Goal: Transaction & Acquisition: Download file/media

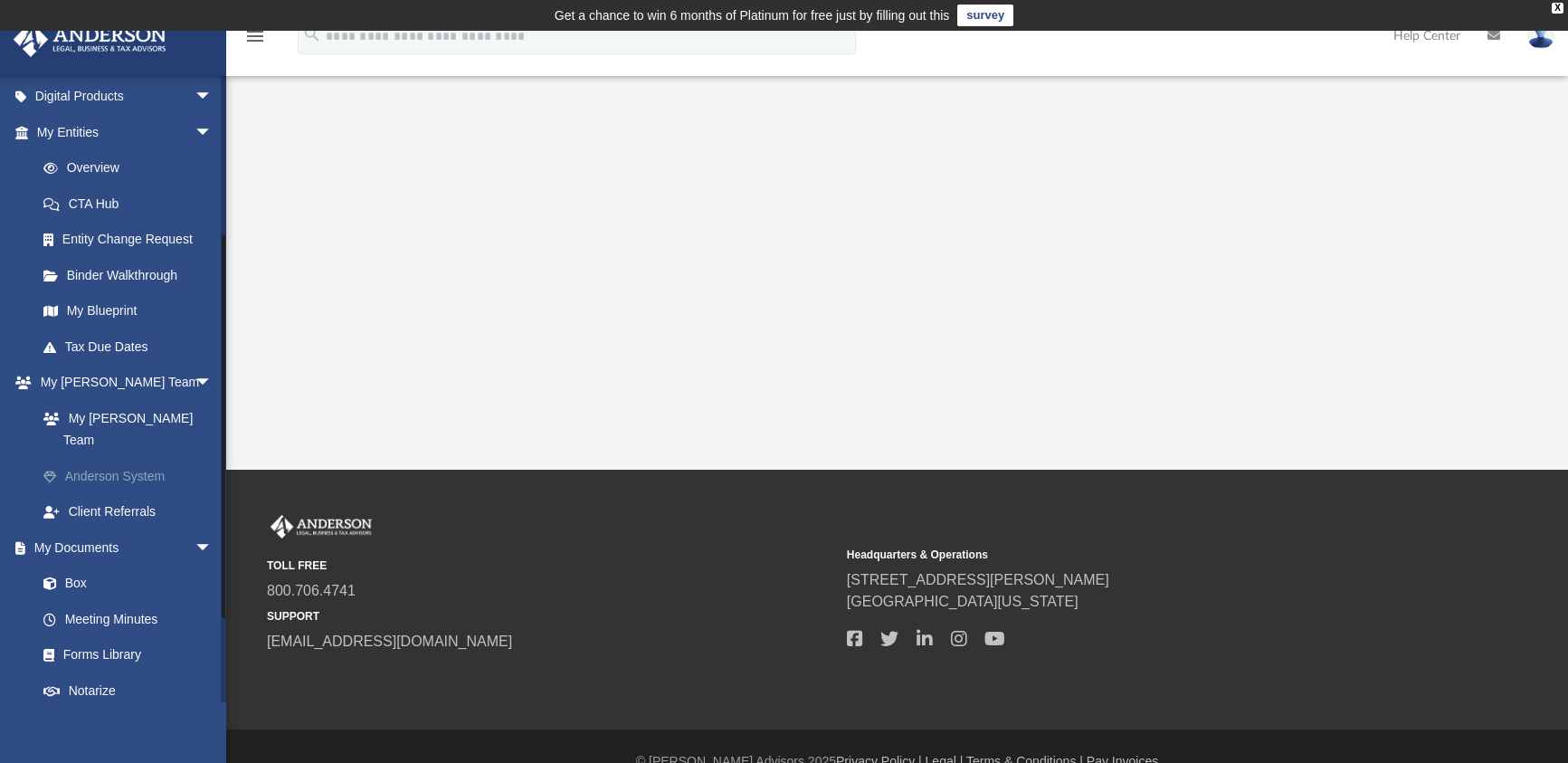
scroll to position [384, 0]
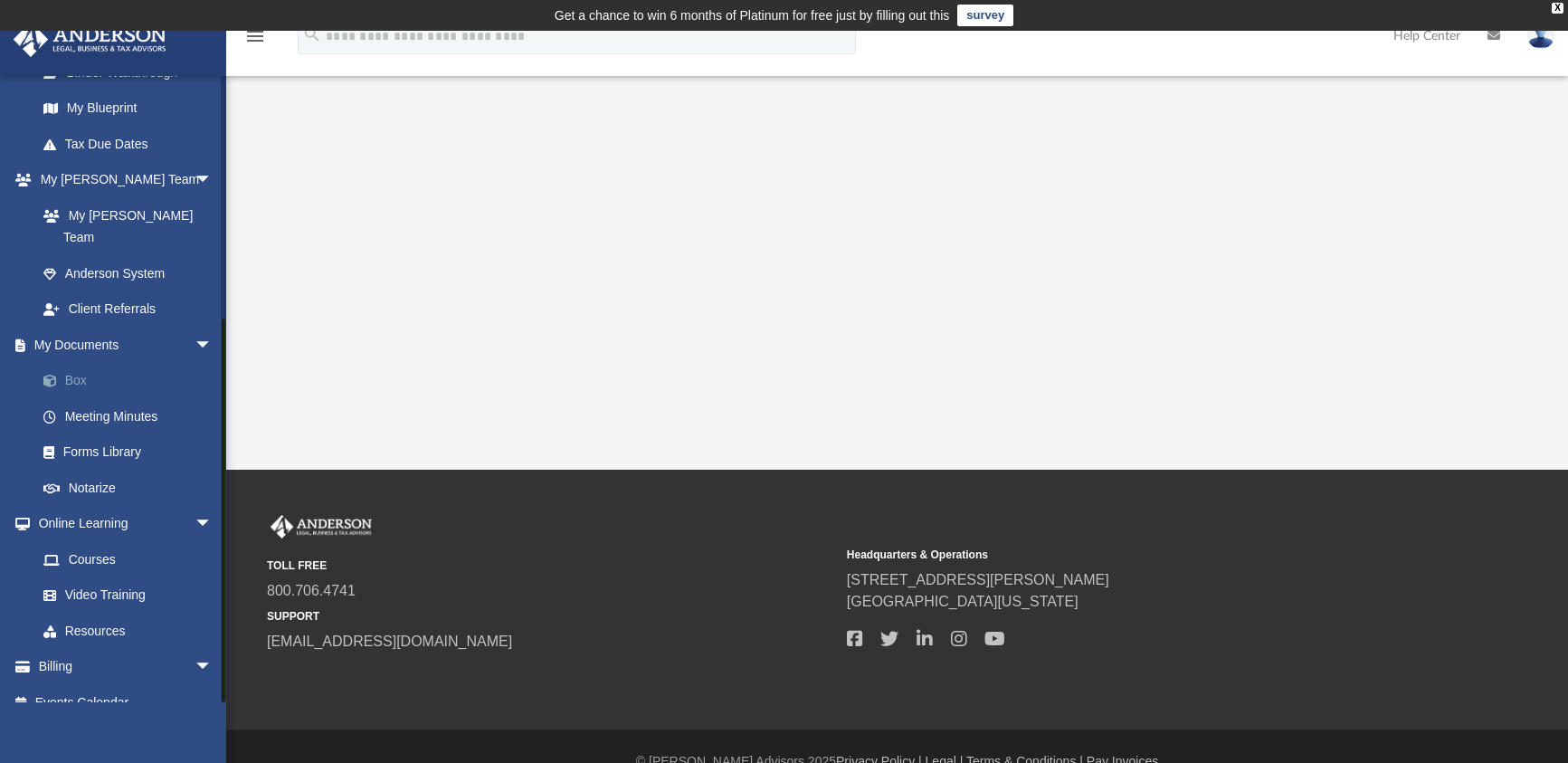
click at [66, 364] on link "Box" at bounding box center [132, 381] width 215 height 36
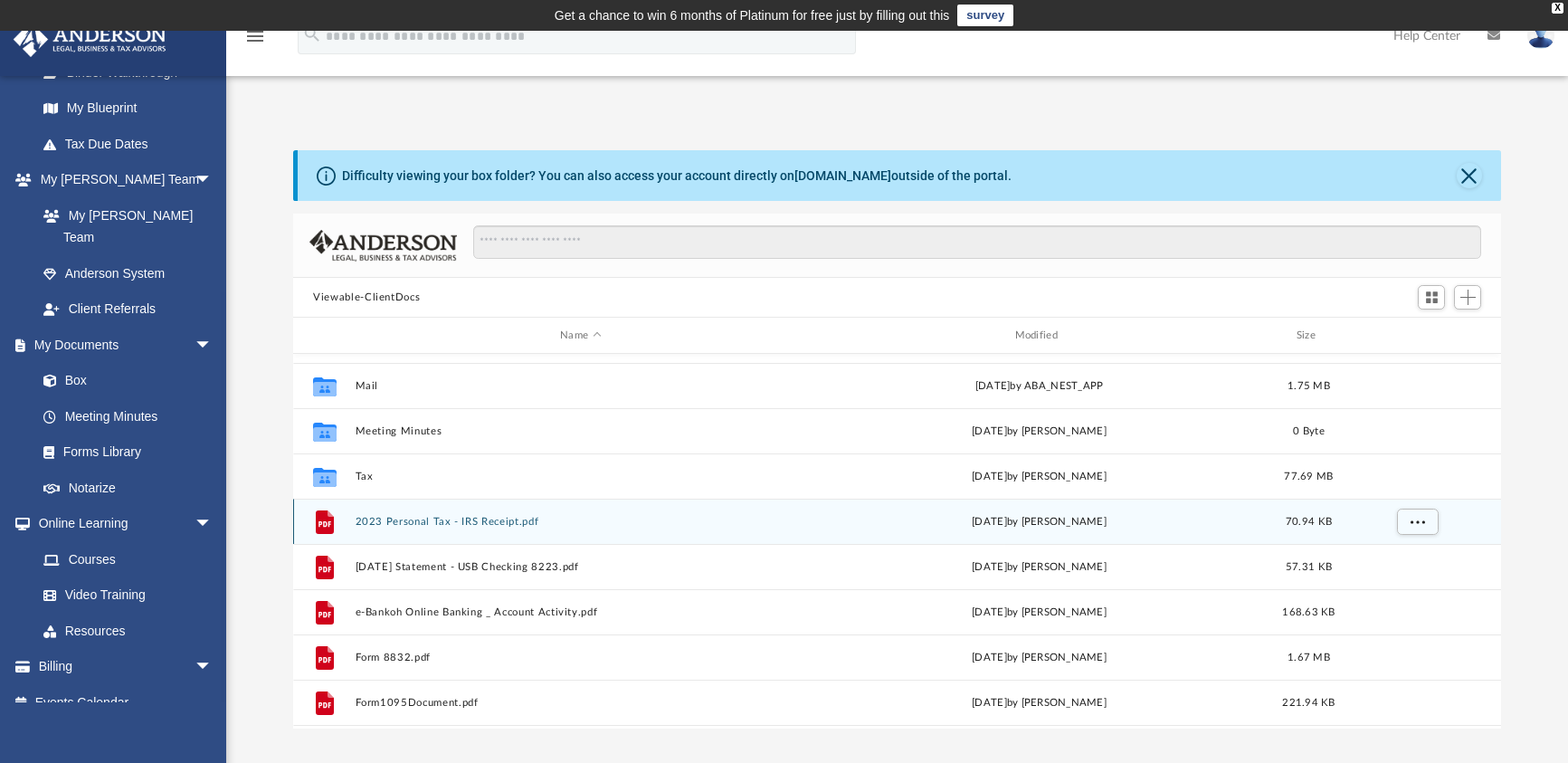
scroll to position [272, 0]
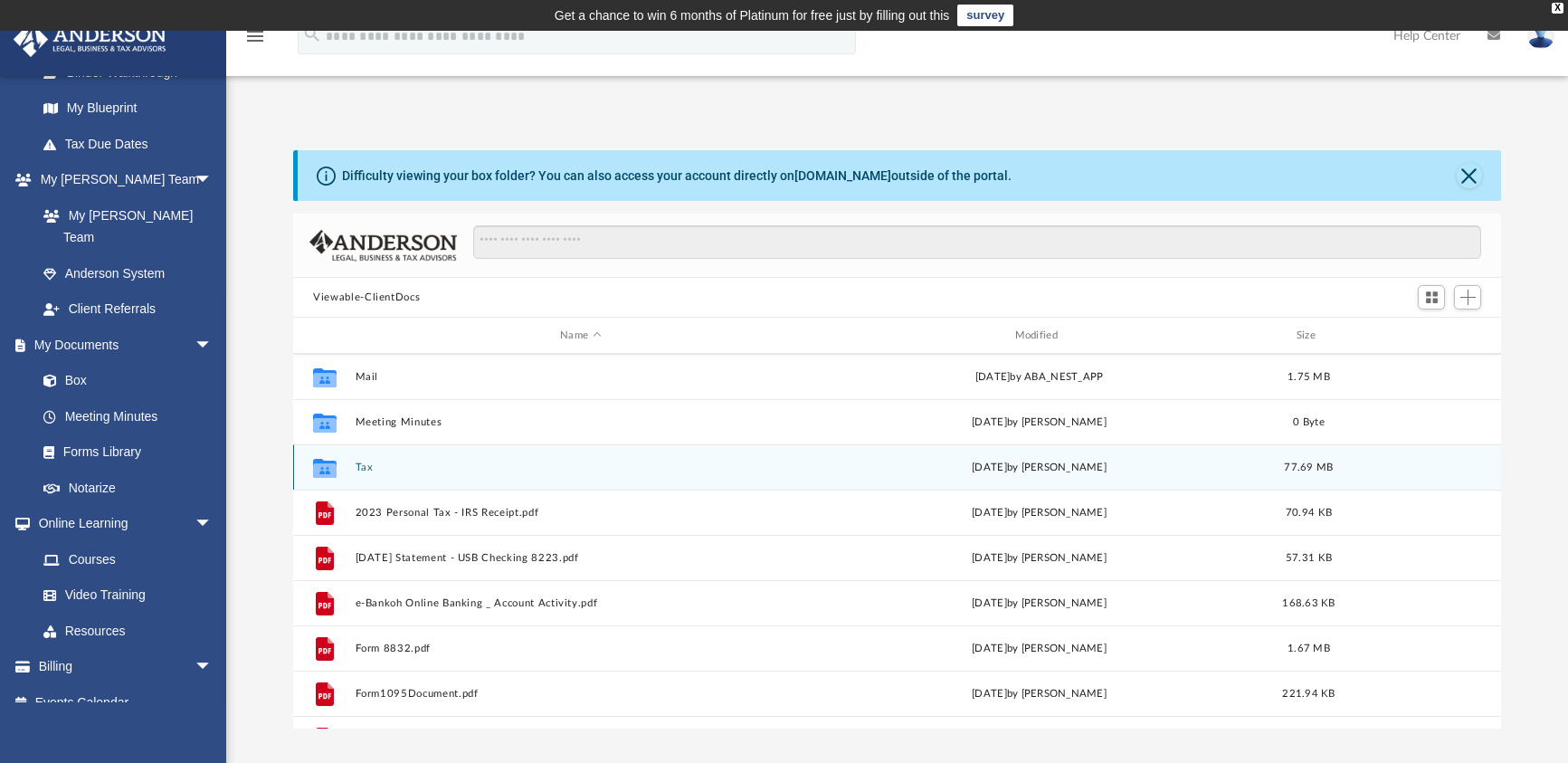
click at [373, 468] on button "Tax" at bounding box center [581, 468] width 451 height 12
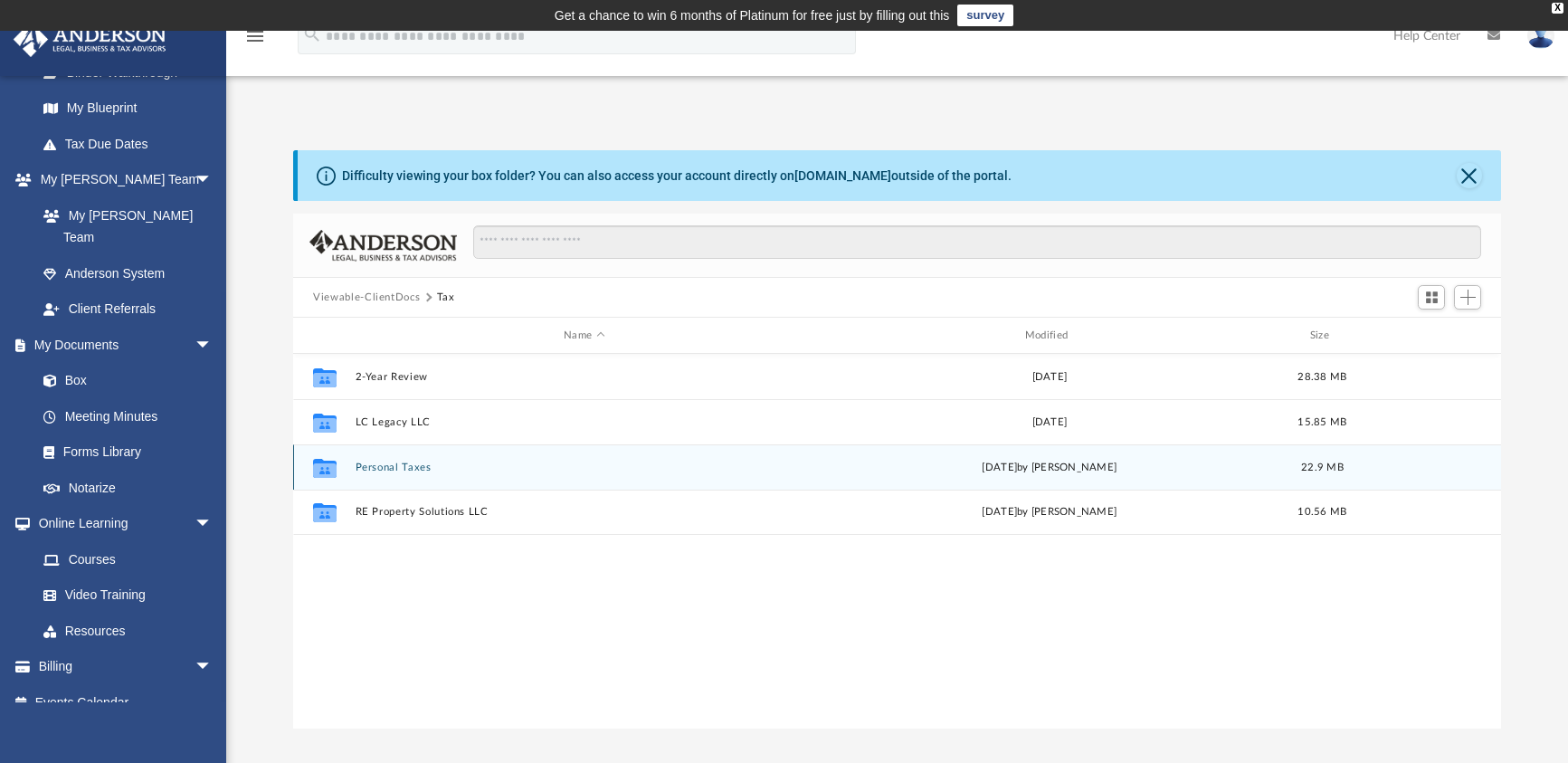
scroll to position [0, 0]
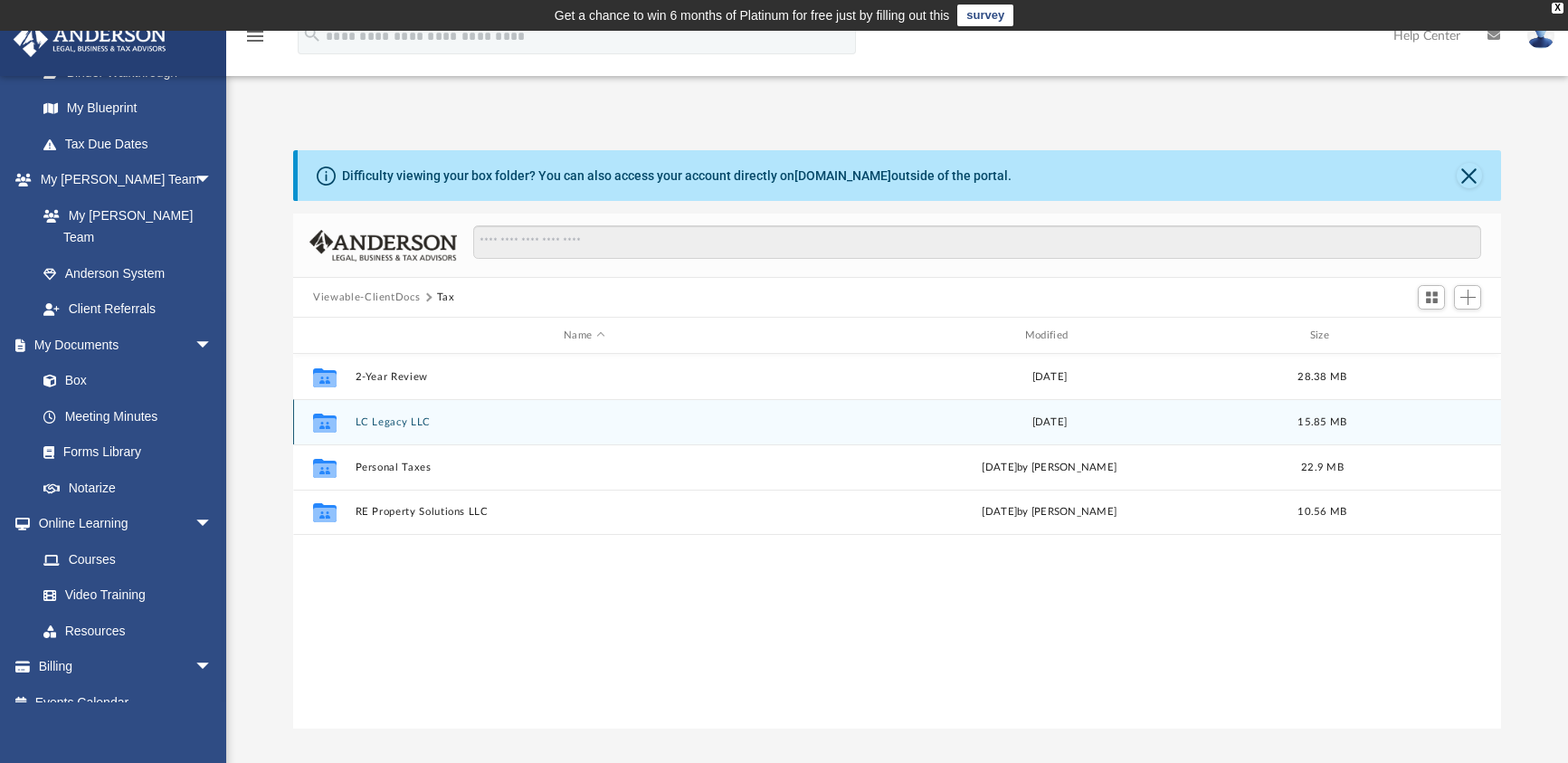
click at [378, 427] on button "LC Legacy LLC" at bounding box center [585, 422] width 458 height 12
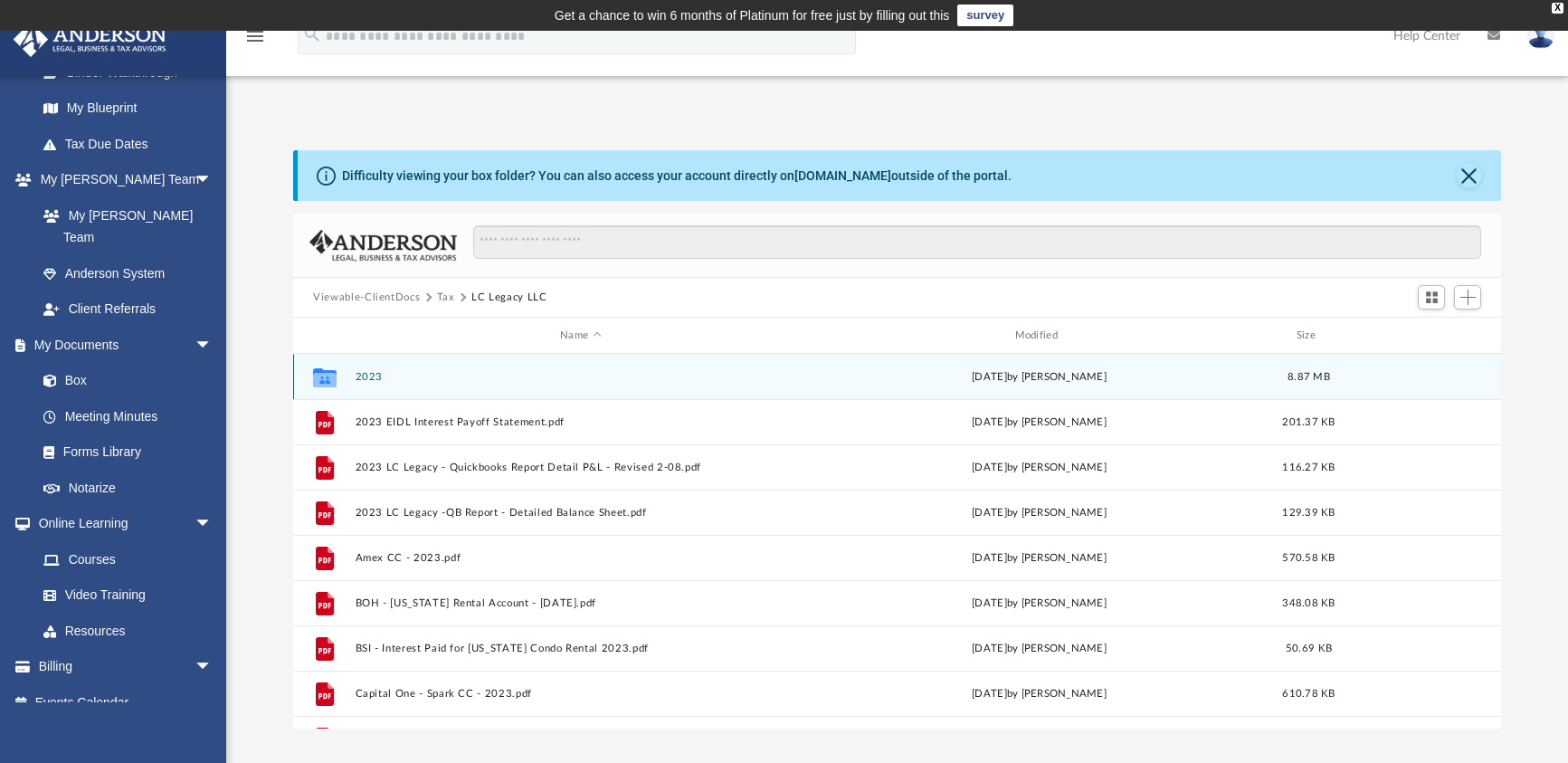
click at [354, 377] on div "Collaborated Folder 2023 [DATE] by [PERSON_NAME] 8.87 MB" at bounding box center [896, 376] width 1208 height 45
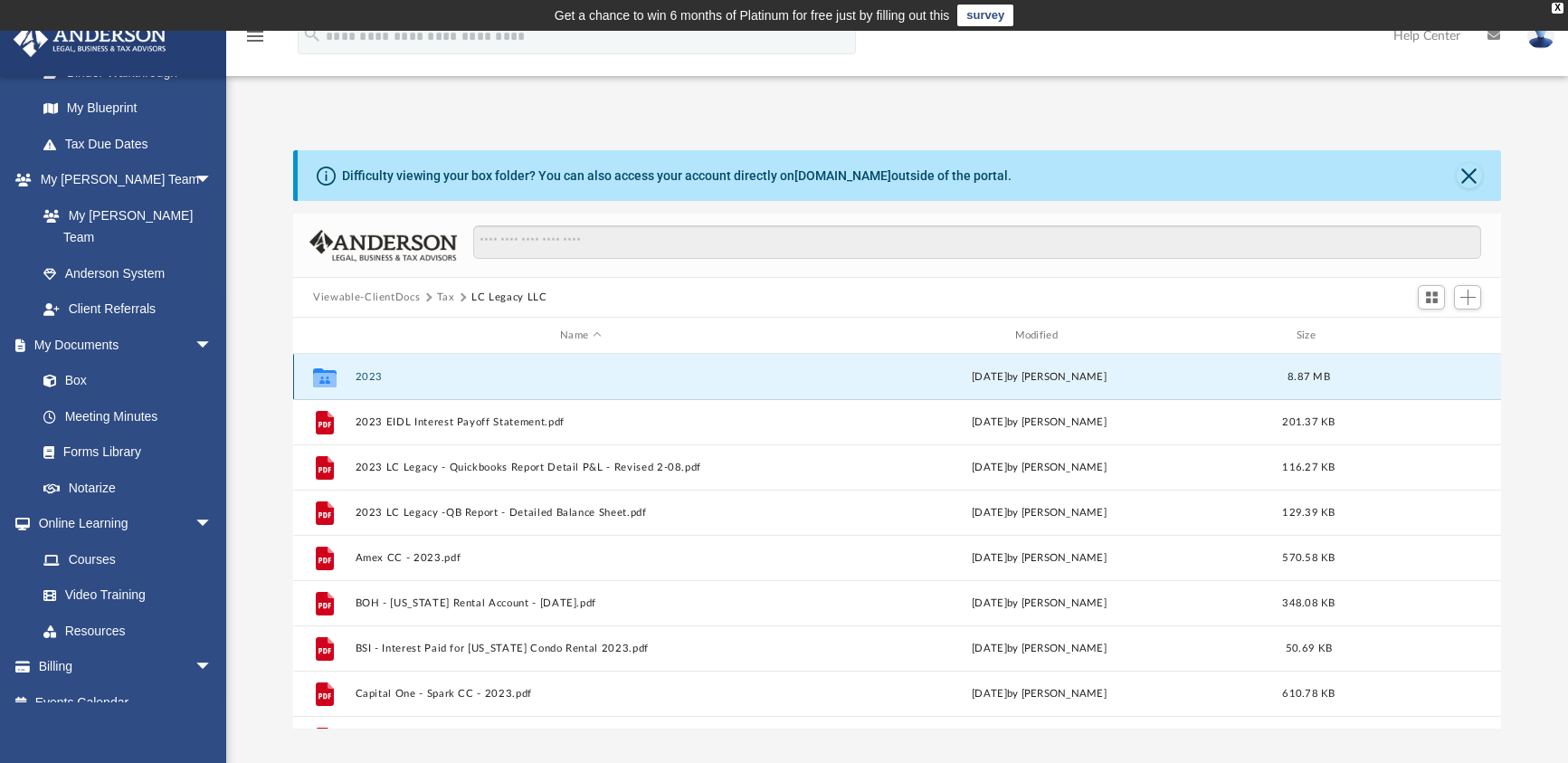
click at [360, 375] on button "2023" at bounding box center [581, 377] width 451 height 12
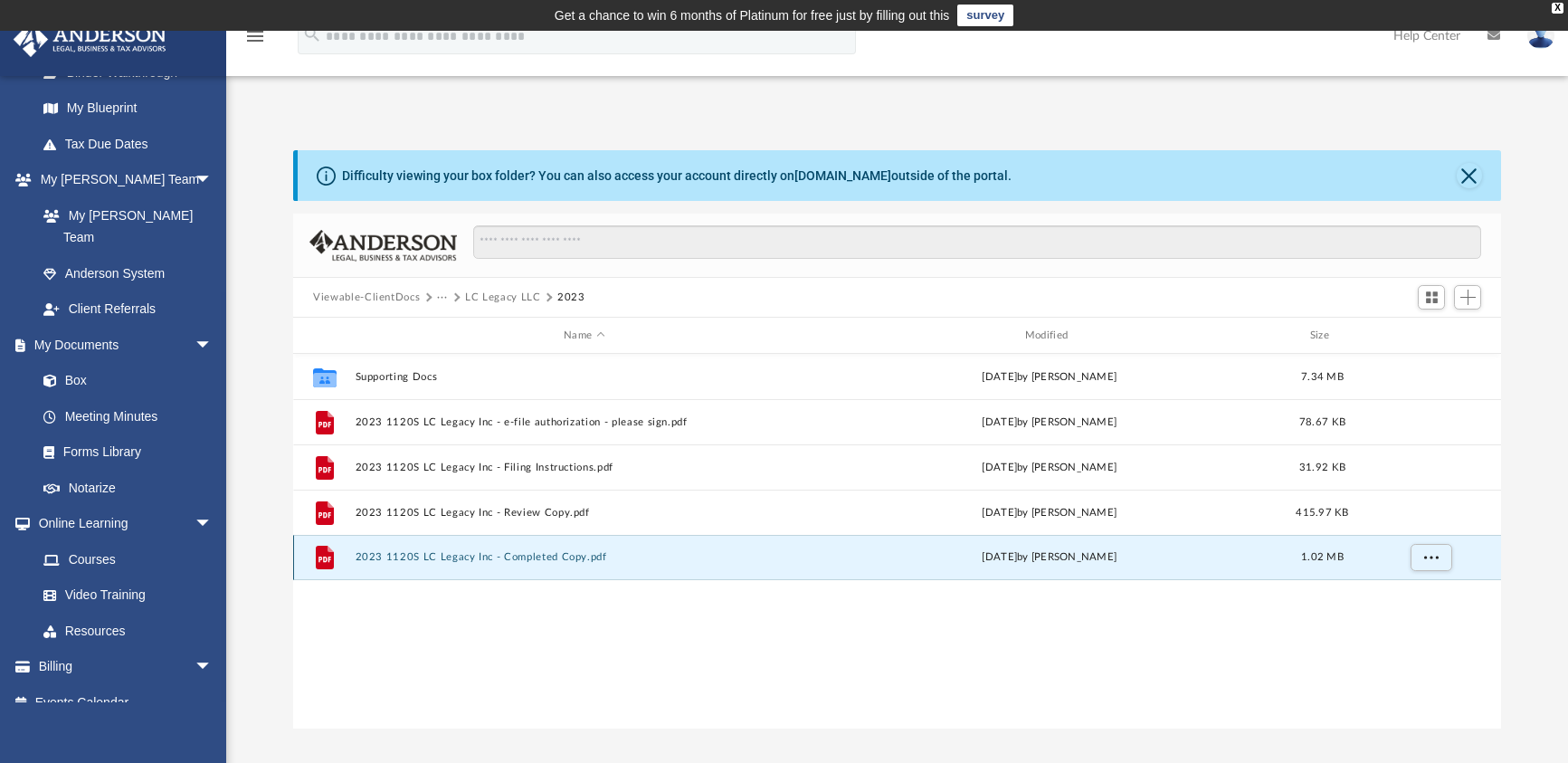
drag, startPoint x: 359, startPoint y: 559, endPoint x: 333, endPoint y: 559, distance: 26.0
click at [333, 559] on icon "grid" at bounding box center [325, 558] width 18 height 24
click at [358, 557] on button "2023 1120S LC Legacy Inc - Completed Copy.pdf" at bounding box center [585, 557] width 458 height 12
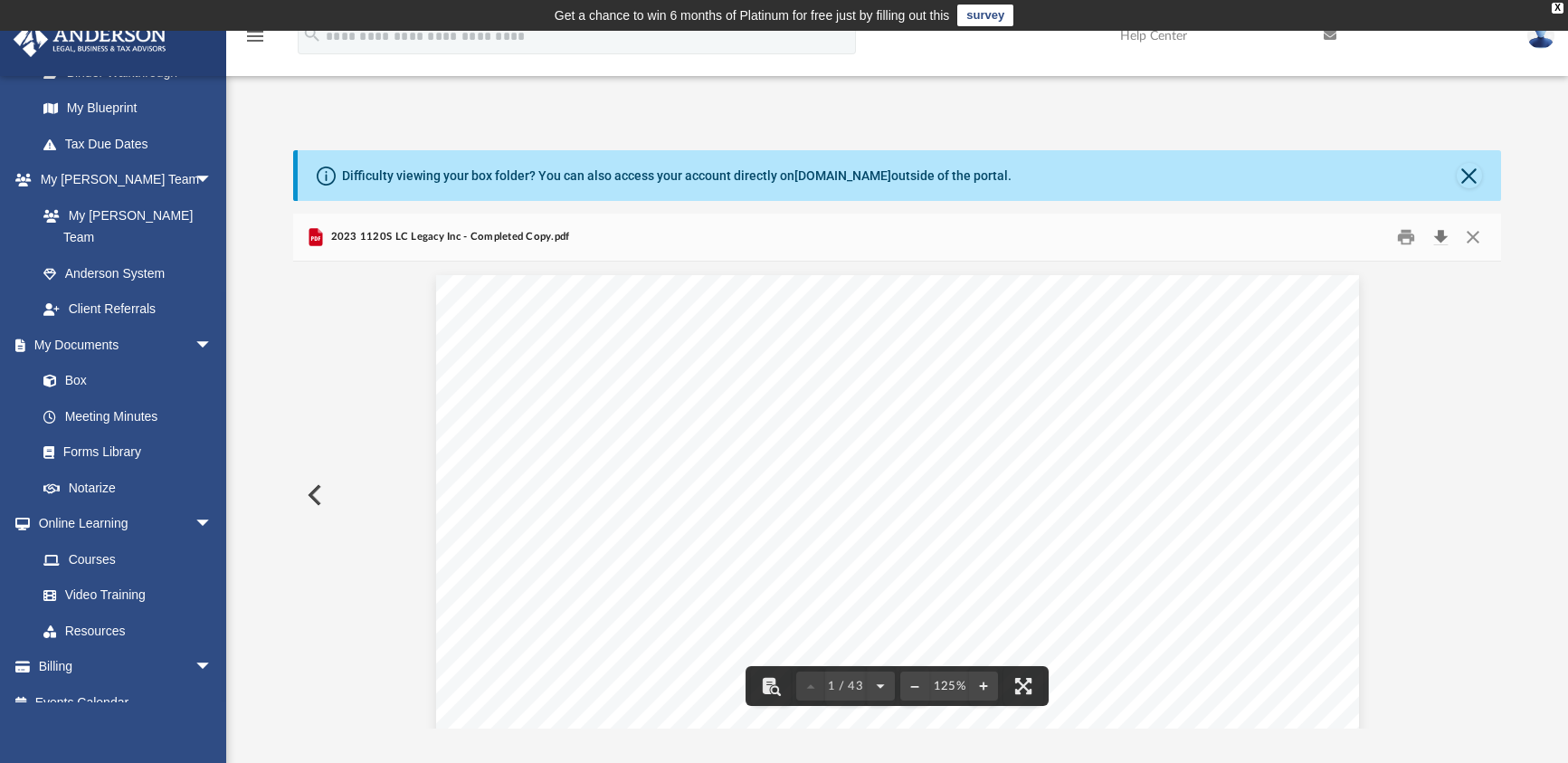
click at [1440, 239] on button "Download" at bounding box center [1440, 238] width 33 height 28
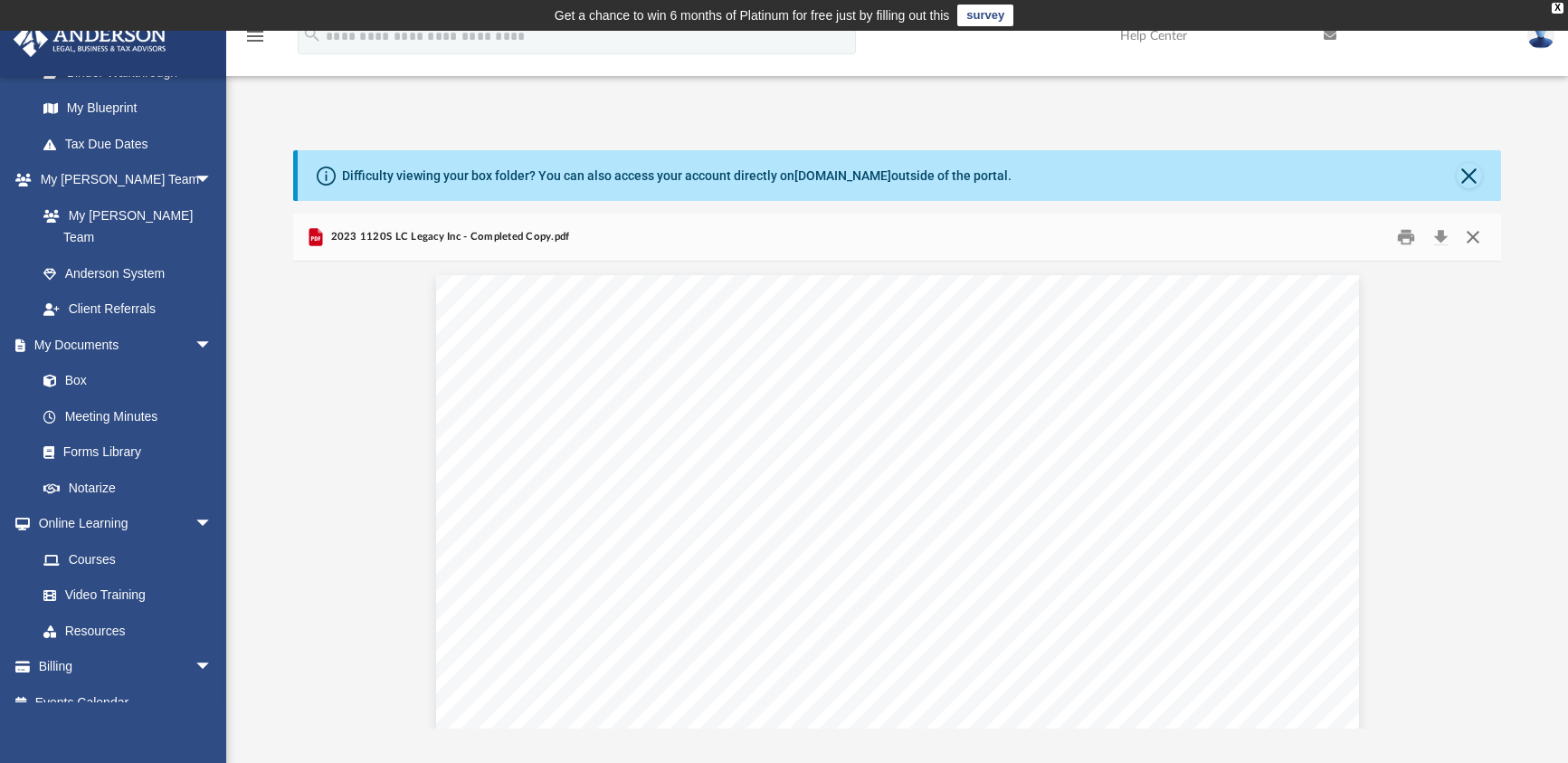
click at [1475, 239] on button "Close" at bounding box center [1472, 238] width 33 height 28
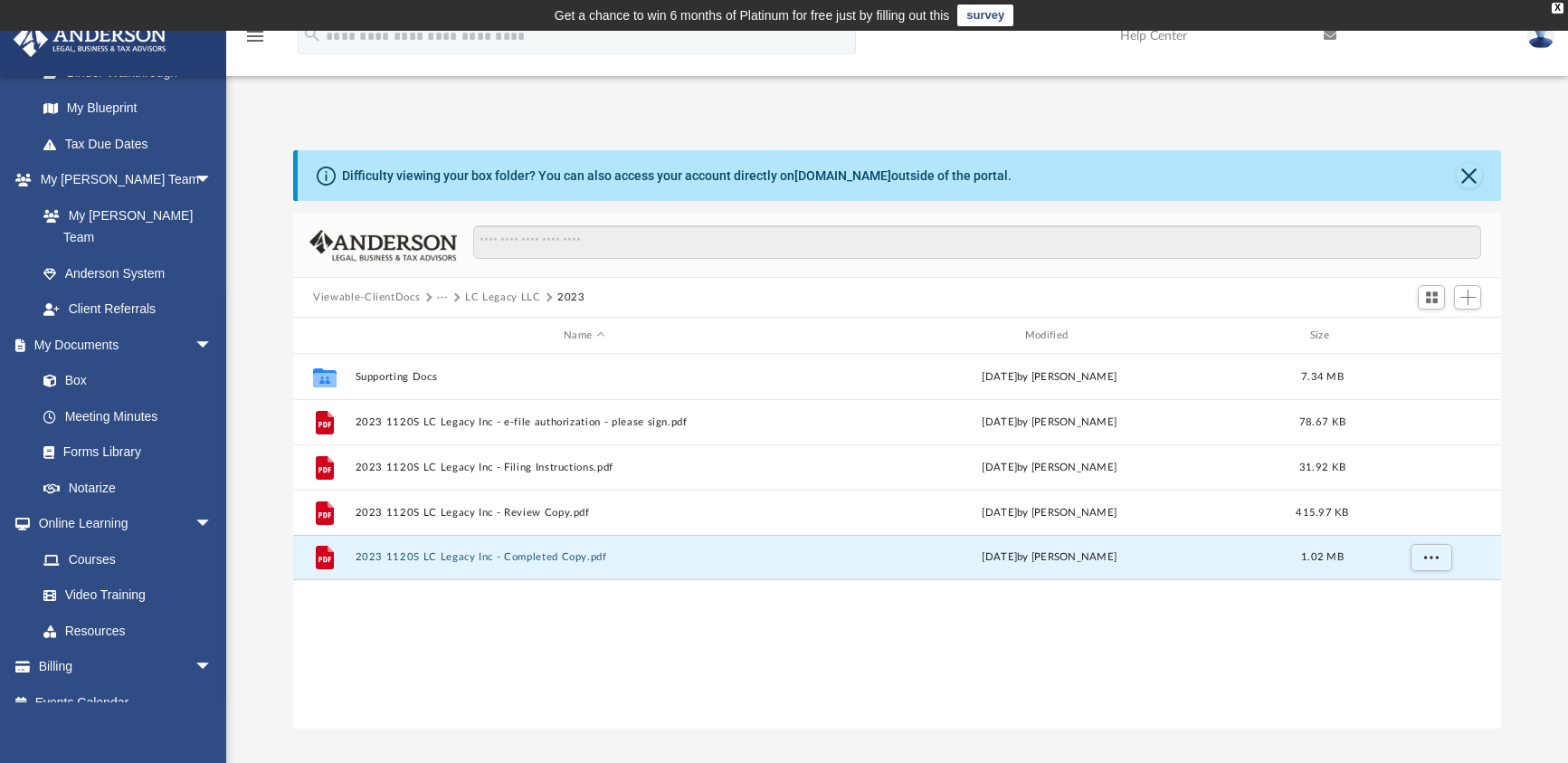
click at [482, 292] on button "LC Legacy LLC" at bounding box center [502, 298] width 75 height 16
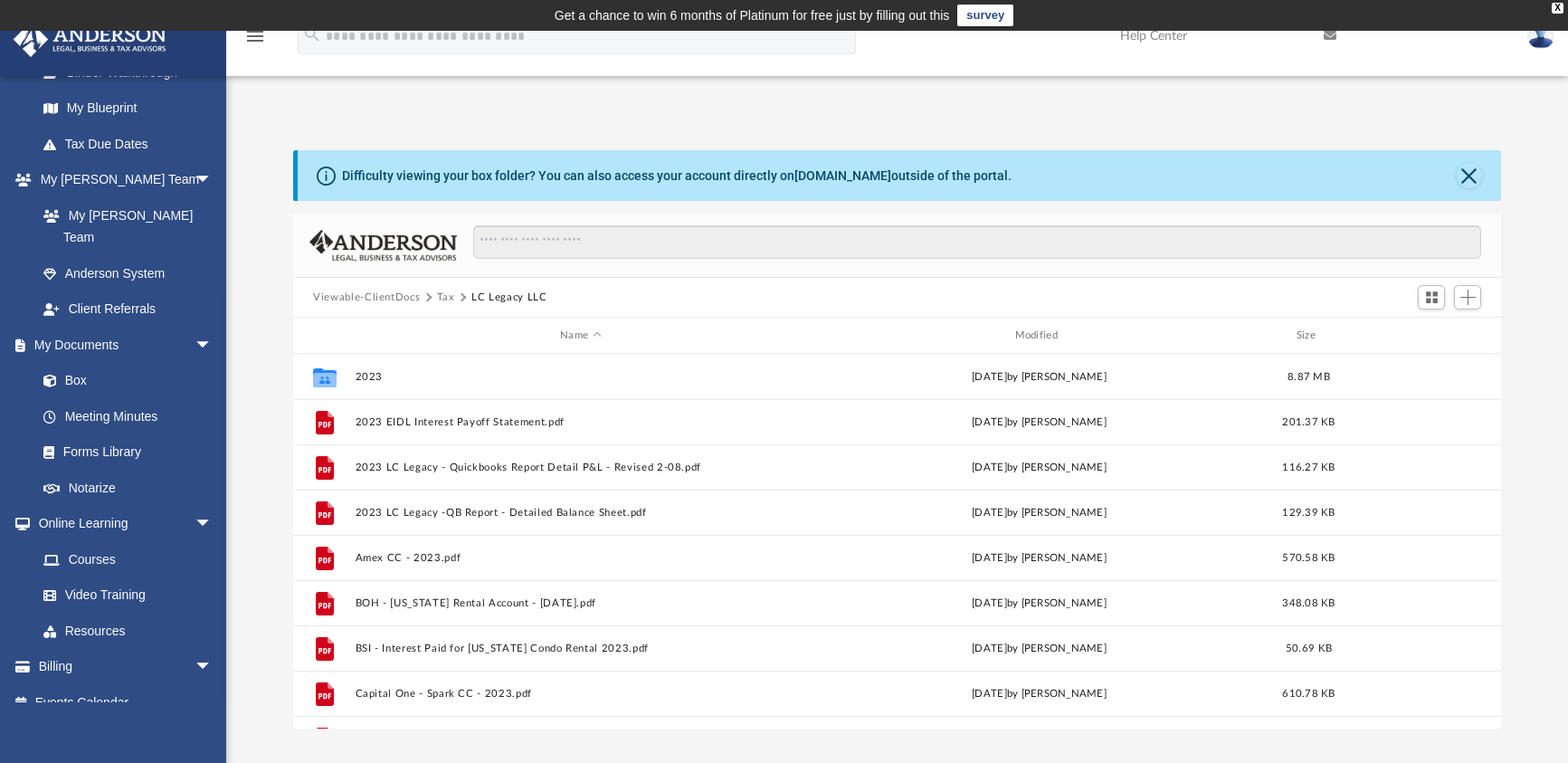
click at [442, 295] on button "Tax" at bounding box center [446, 298] width 18 height 16
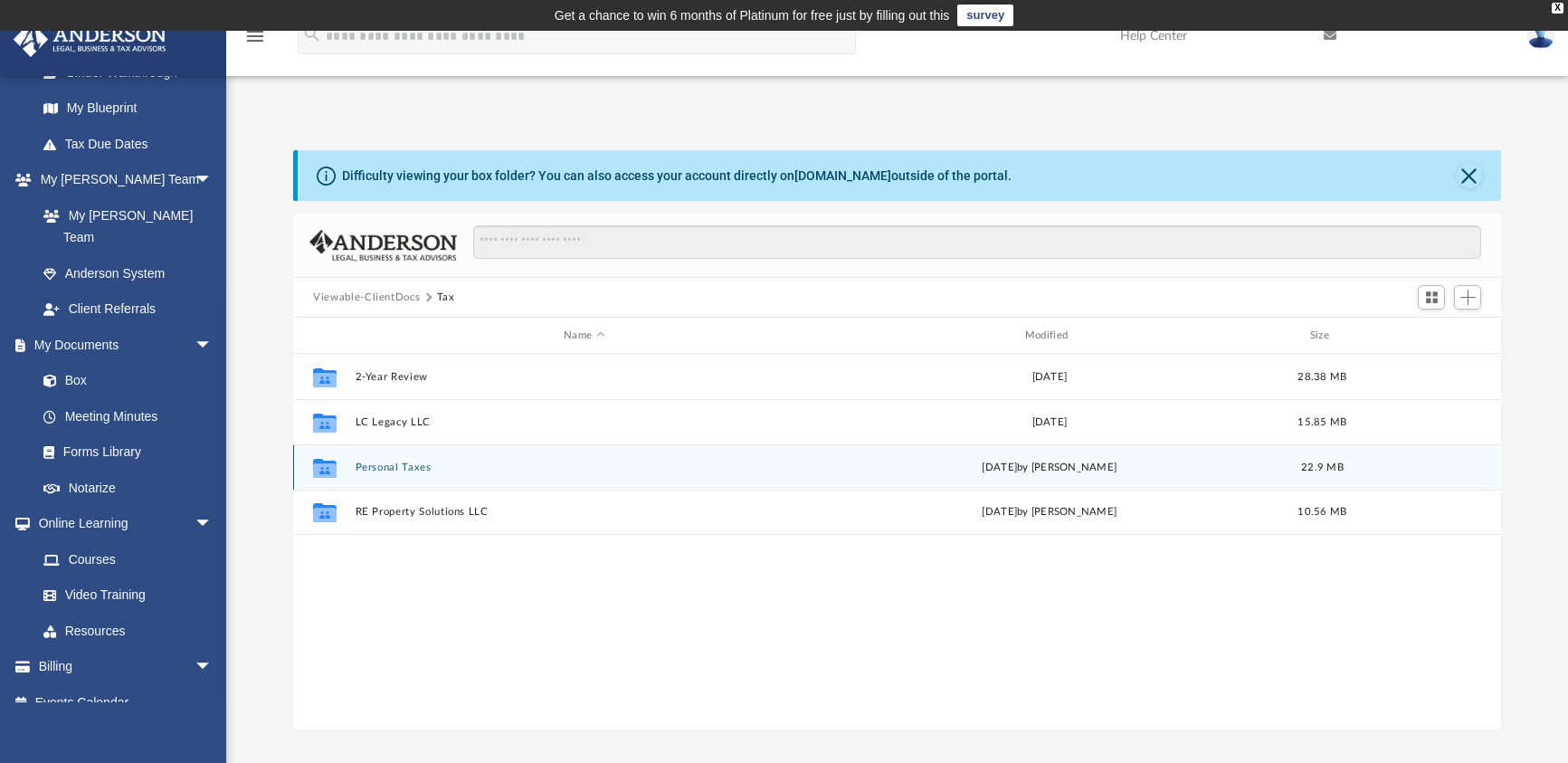
click at [368, 471] on button "Personal Taxes" at bounding box center [585, 468] width 458 height 12
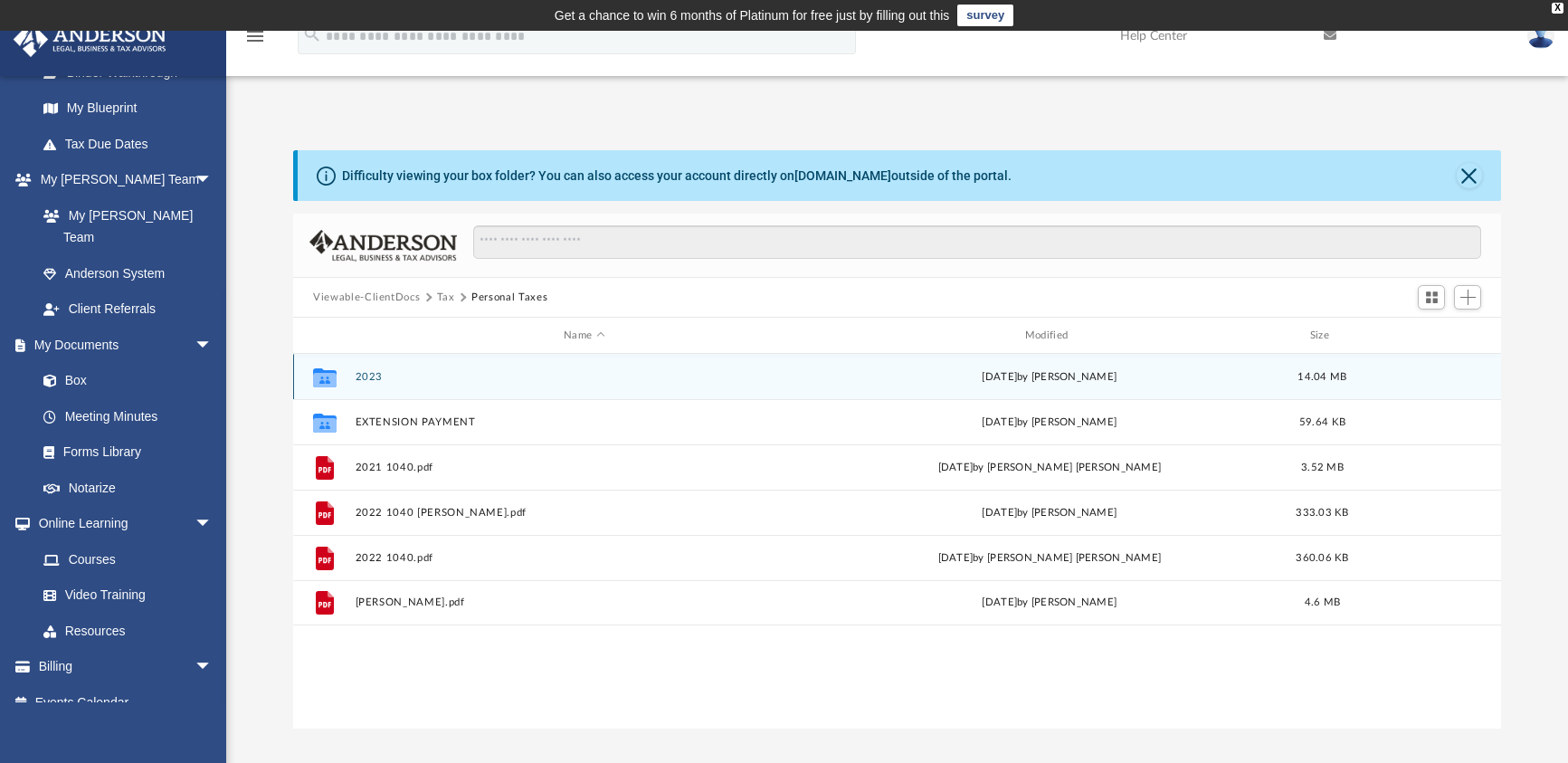
click at [377, 373] on button "2023" at bounding box center [585, 377] width 458 height 12
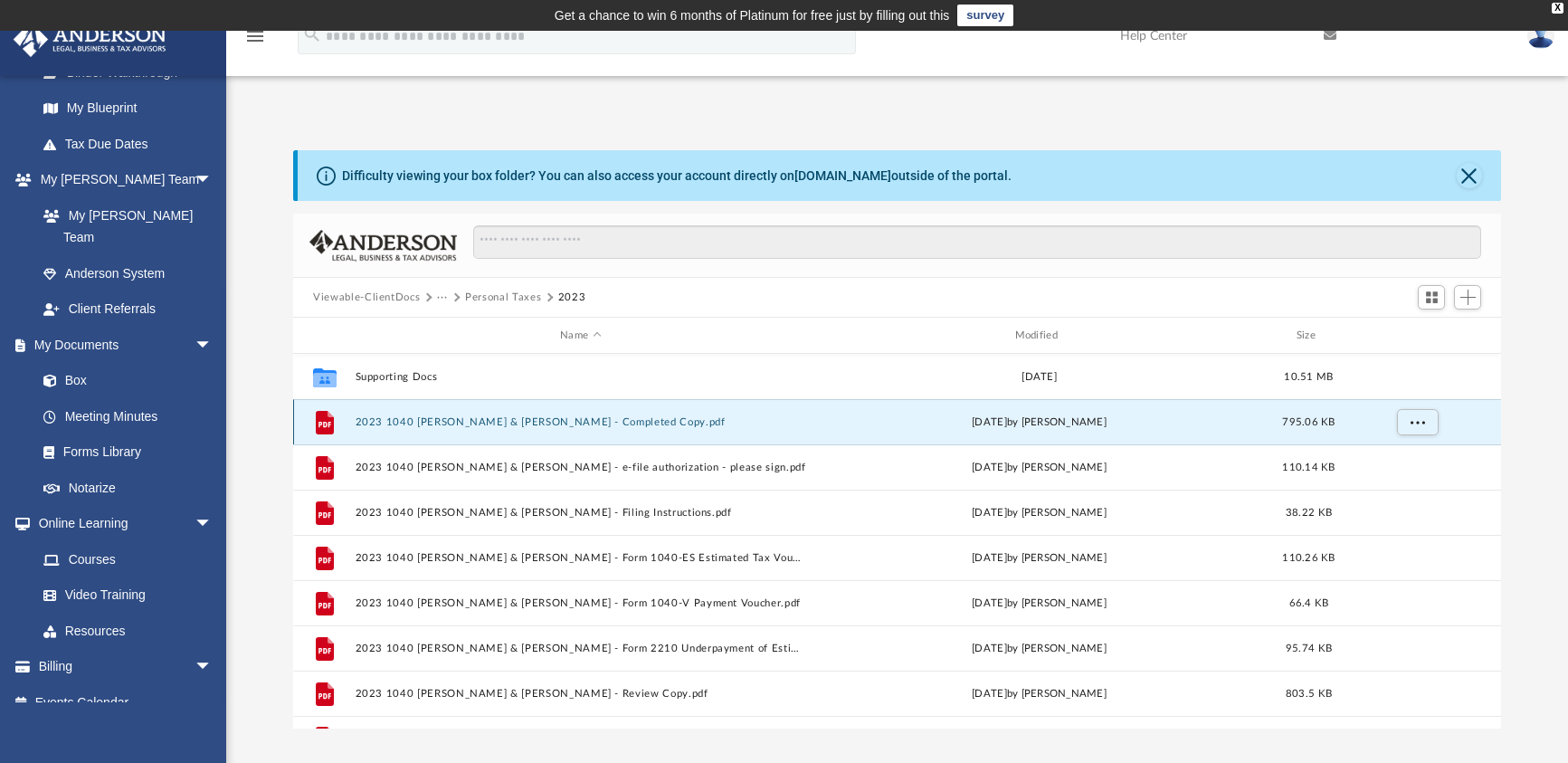
click at [427, 420] on button "2023 1040 [PERSON_NAME] & [PERSON_NAME] - Completed Copy.pdf" at bounding box center [581, 422] width 451 height 12
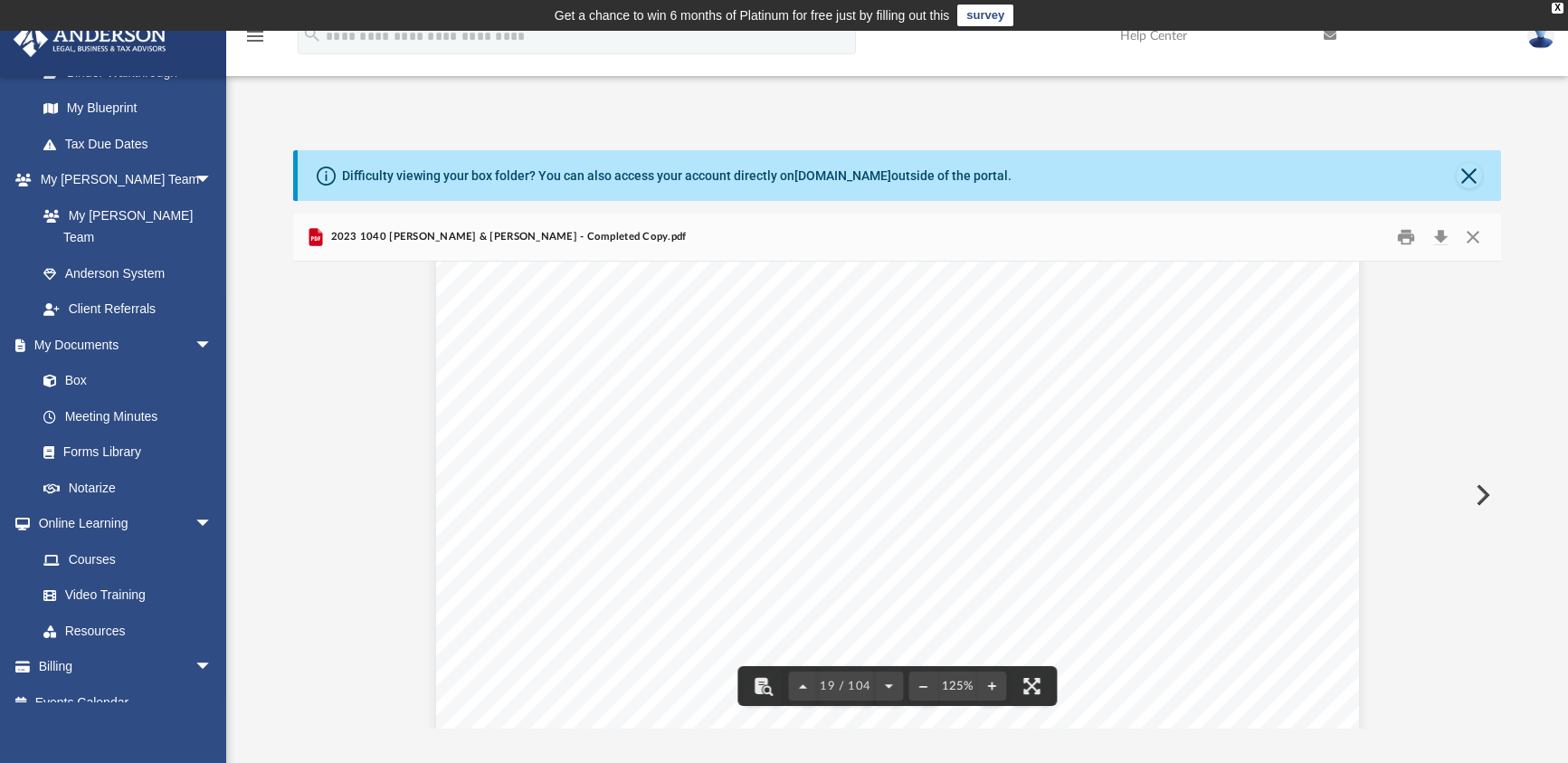
scroll to position [22092, 0]
click at [1438, 238] on button "Download" at bounding box center [1440, 238] width 33 height 28
click at [1467, 236] on button "Close" at bounding box center [1472, 238] width 33 height 28
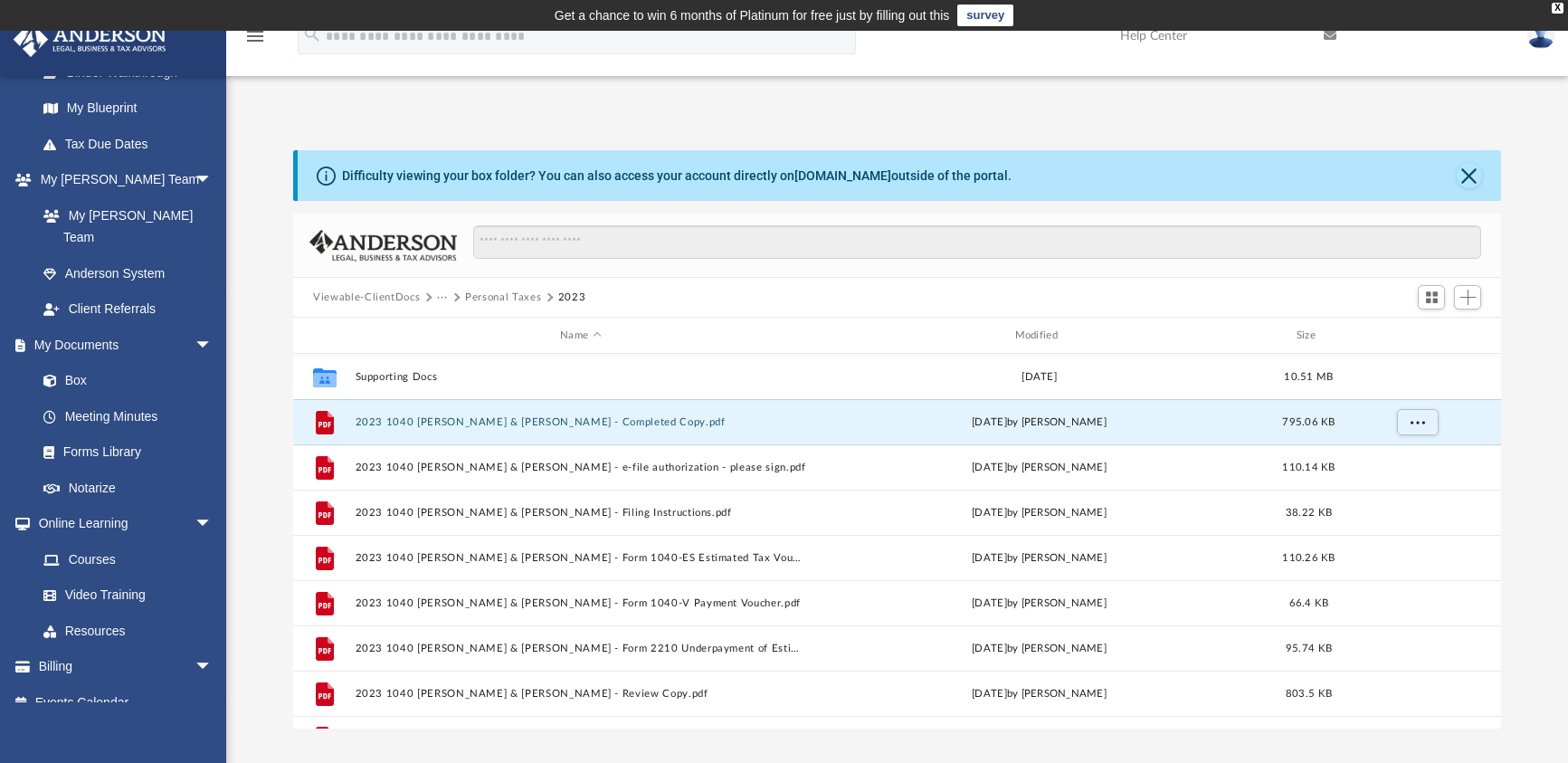
click at [479, 294] on button "Personal Taxes" at bounding box center [503, 298] width 76 height 16
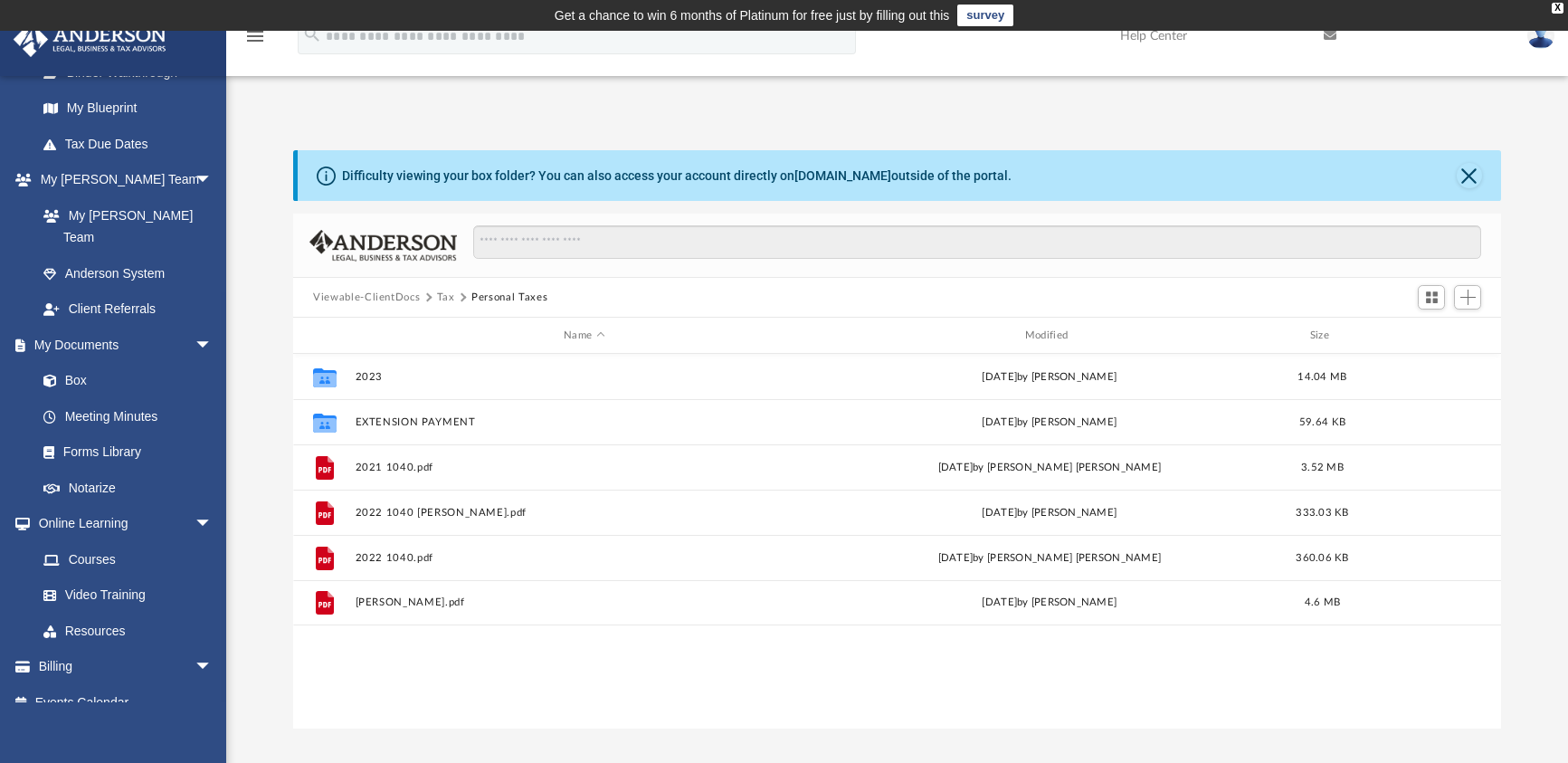
click at [438, 297] on button "Tax" at bounding box center [446, 298] width 18 height 16
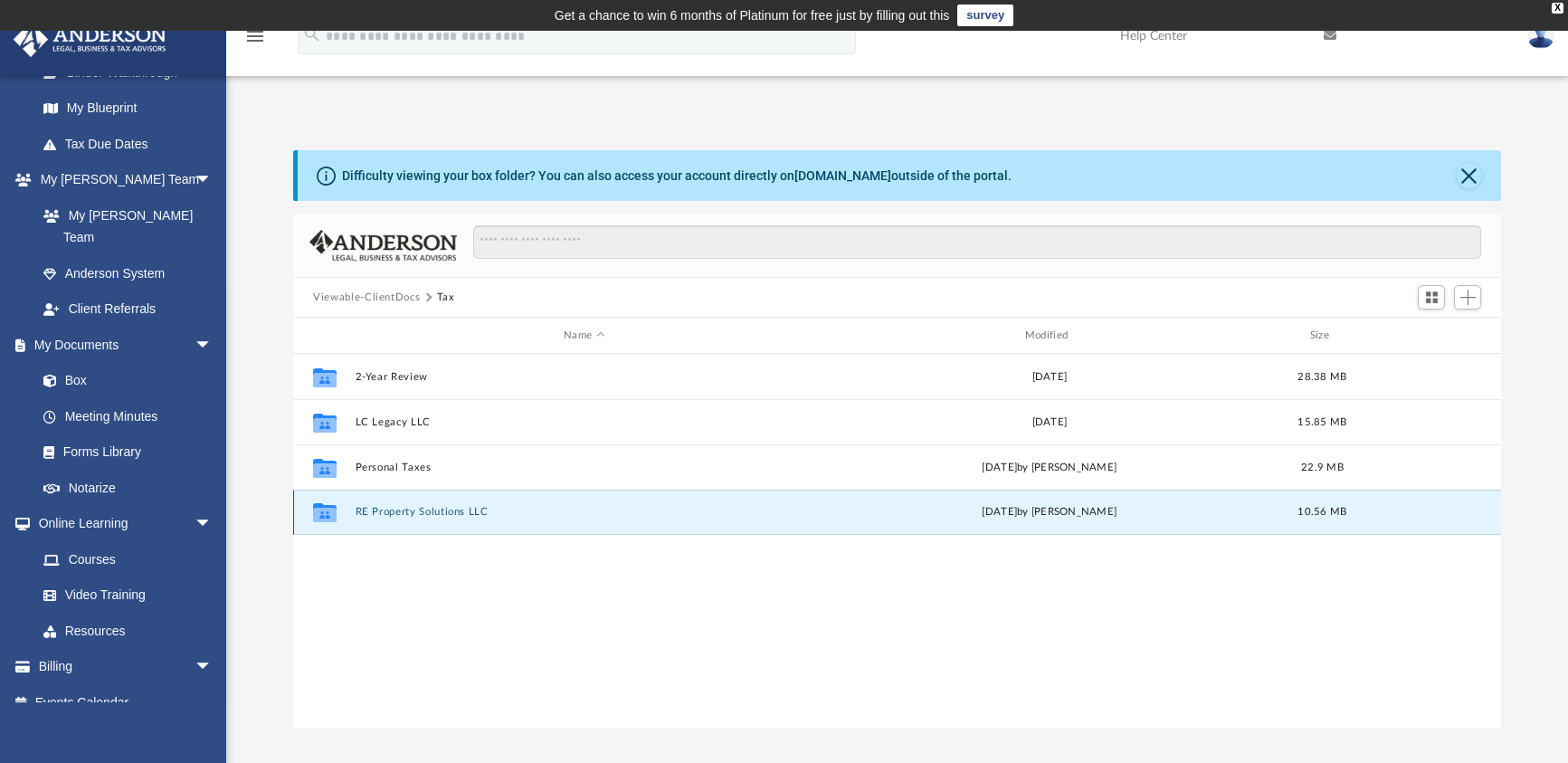
click at [408, 509] on button "RE Property Solutions LLC" at bounding box center [585, 512] width 458 height 12
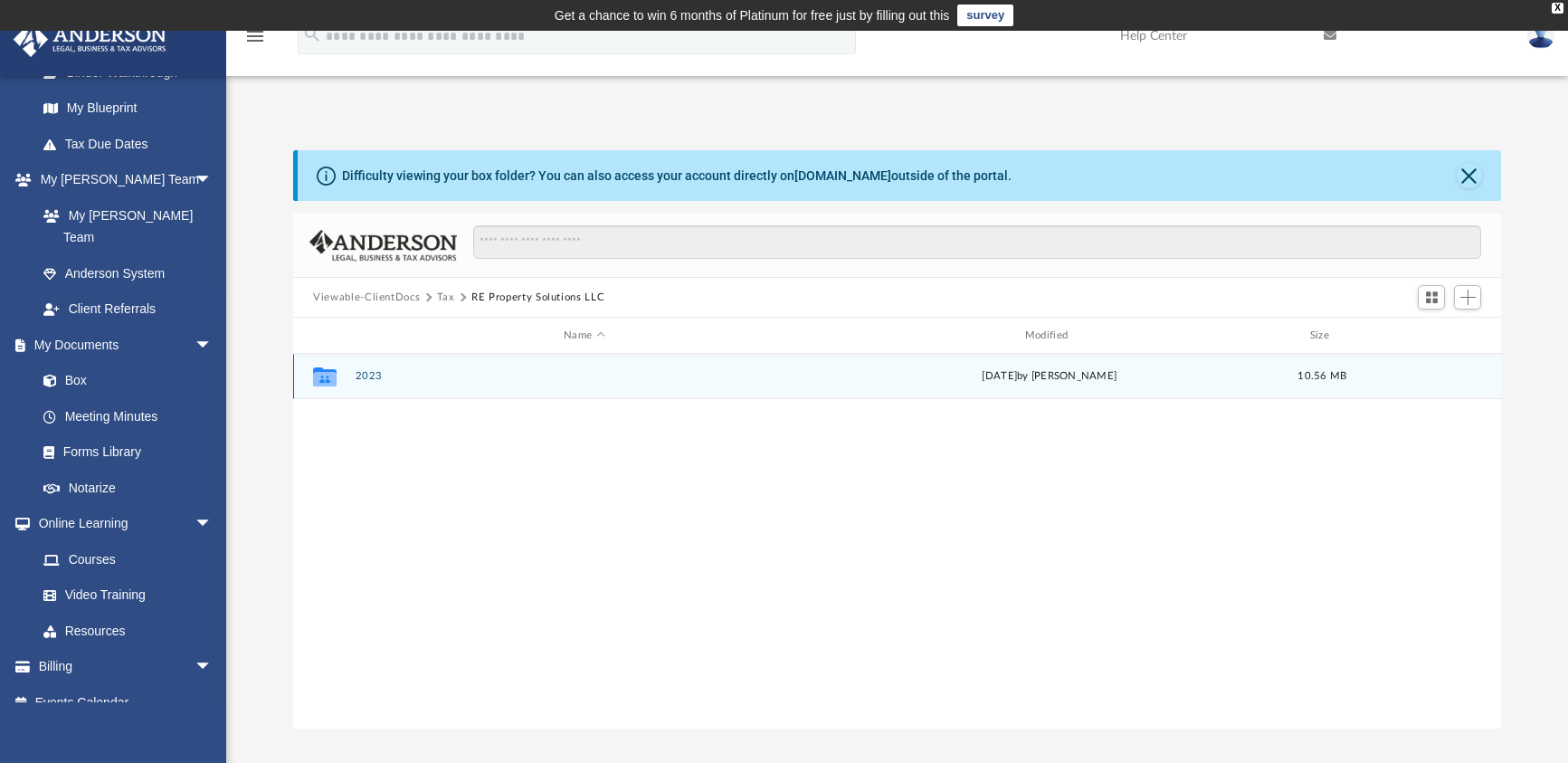
click at [373, 377] on button "2023" at bounding box center [585, 376] width 458 height 12
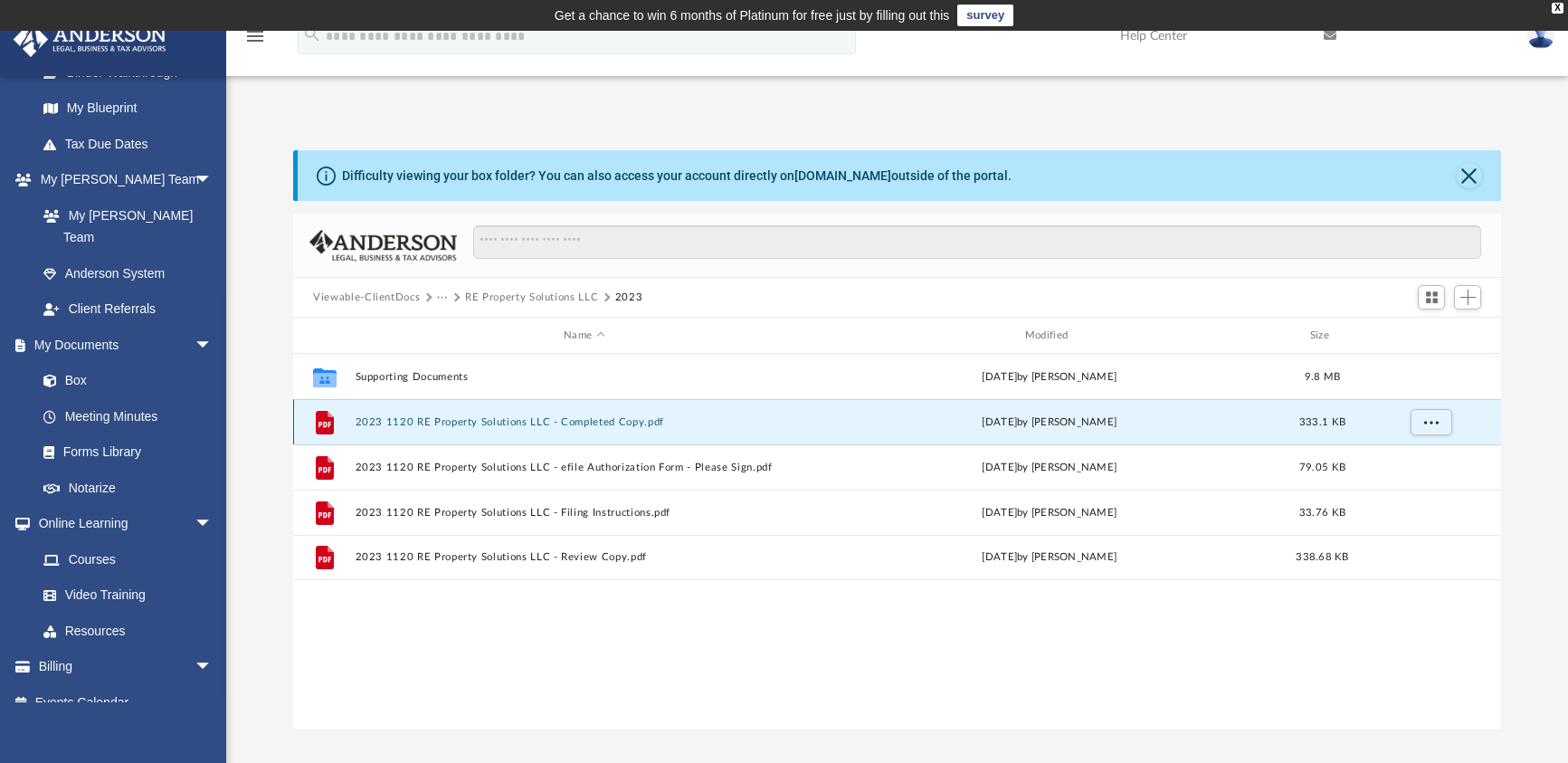
click at [397, 424] on button "2023 1120 RE Property Solutions LLC - Completed Copy.pdf" at bounding box center [585, 422] width 458 height 12
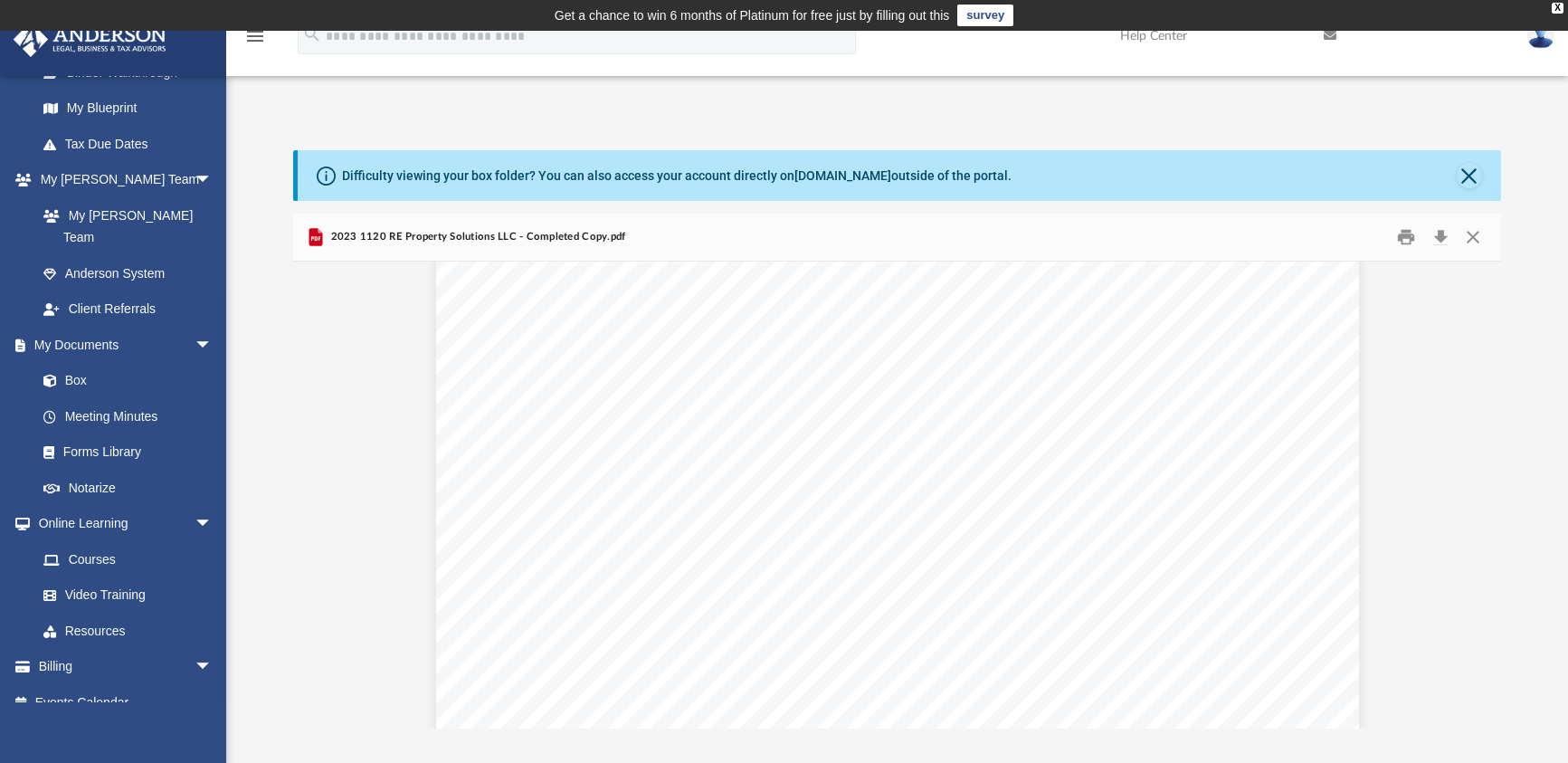
scroll to position [8511, 0]
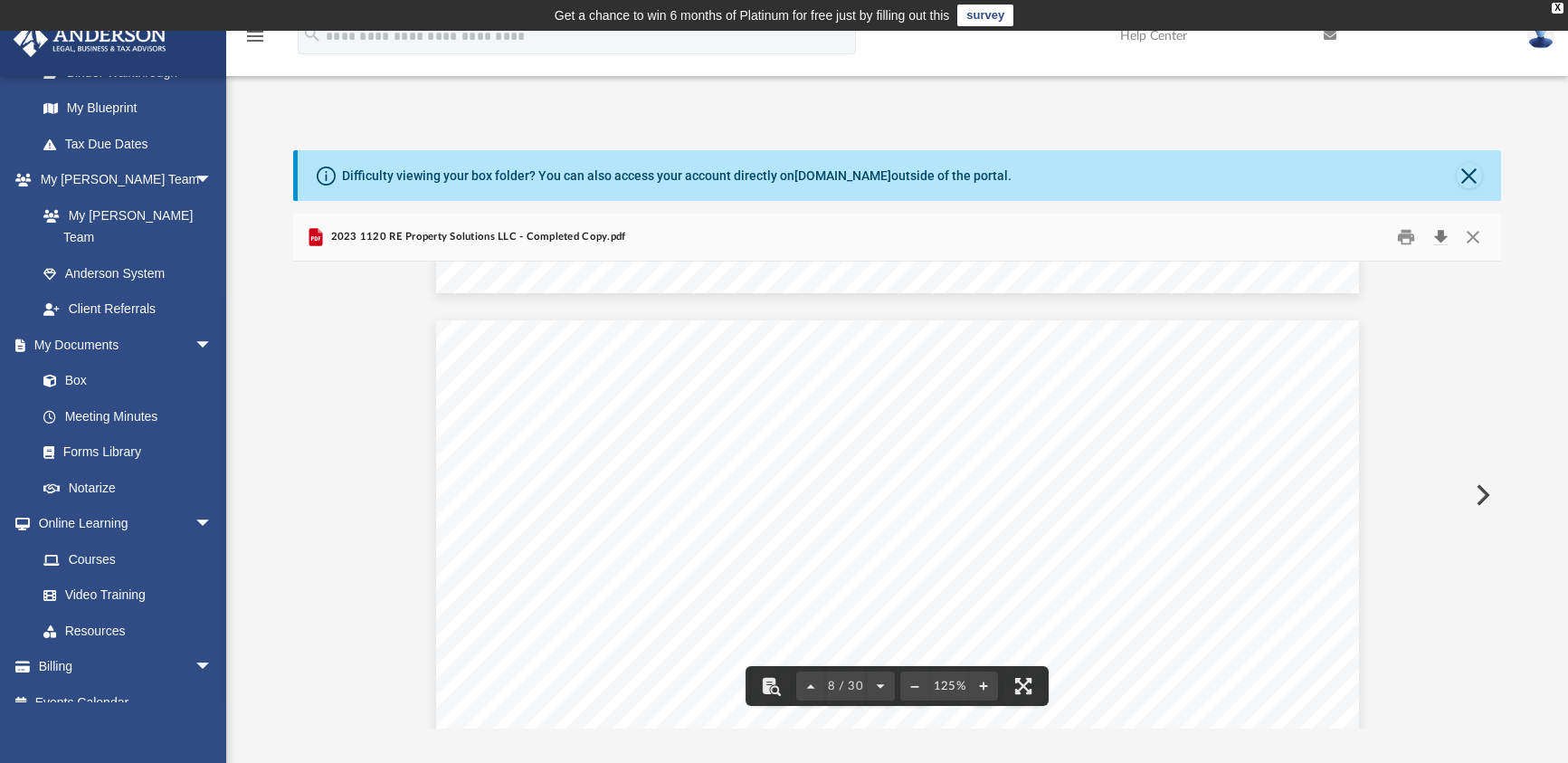
click at [1445, 231] on button "Download" at bounding box center [1440, 238] width 33 height 28
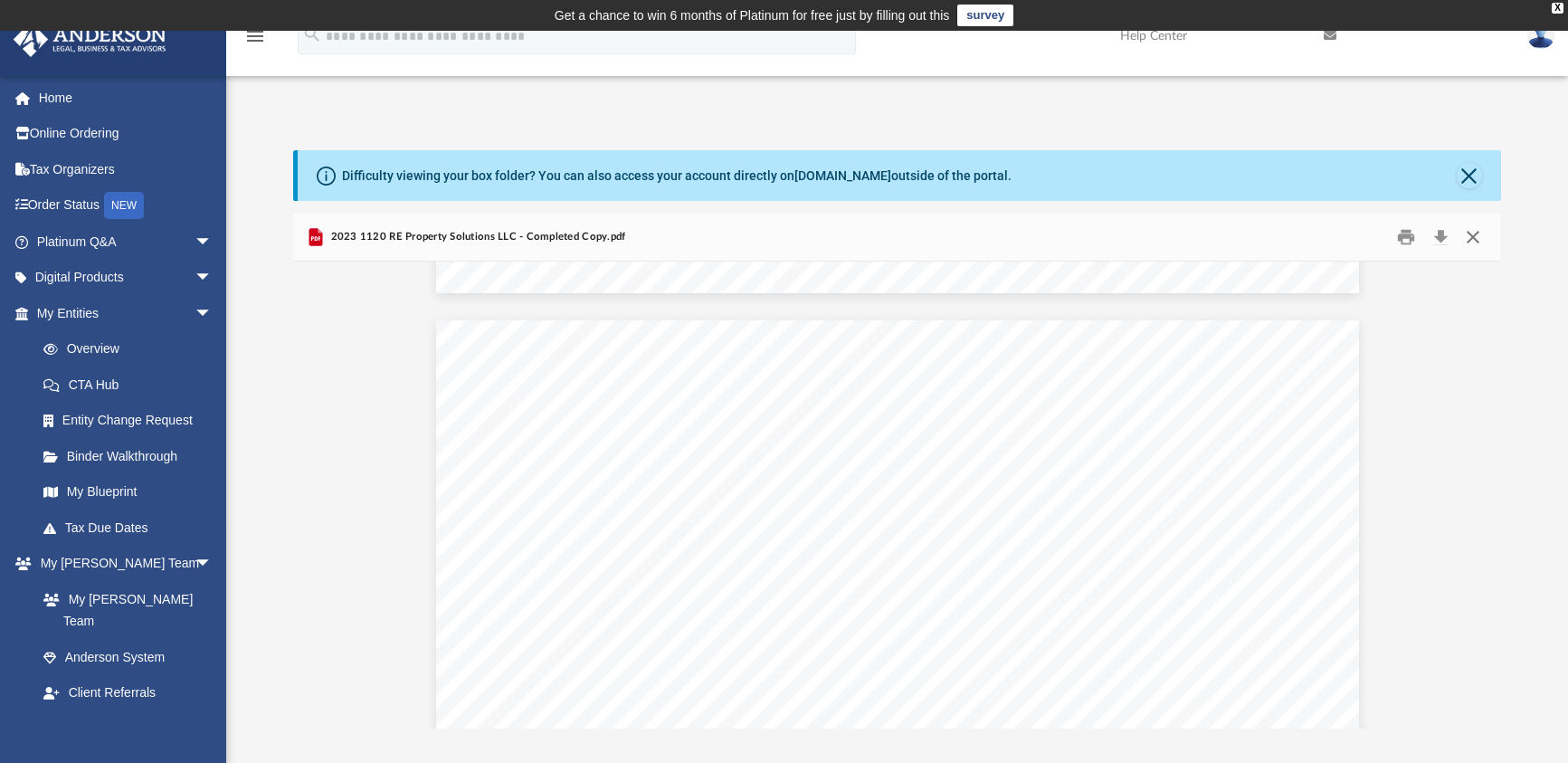
click at [1460, 241] on button "Close" at bounding box center [1472, 238] width 33 height 28
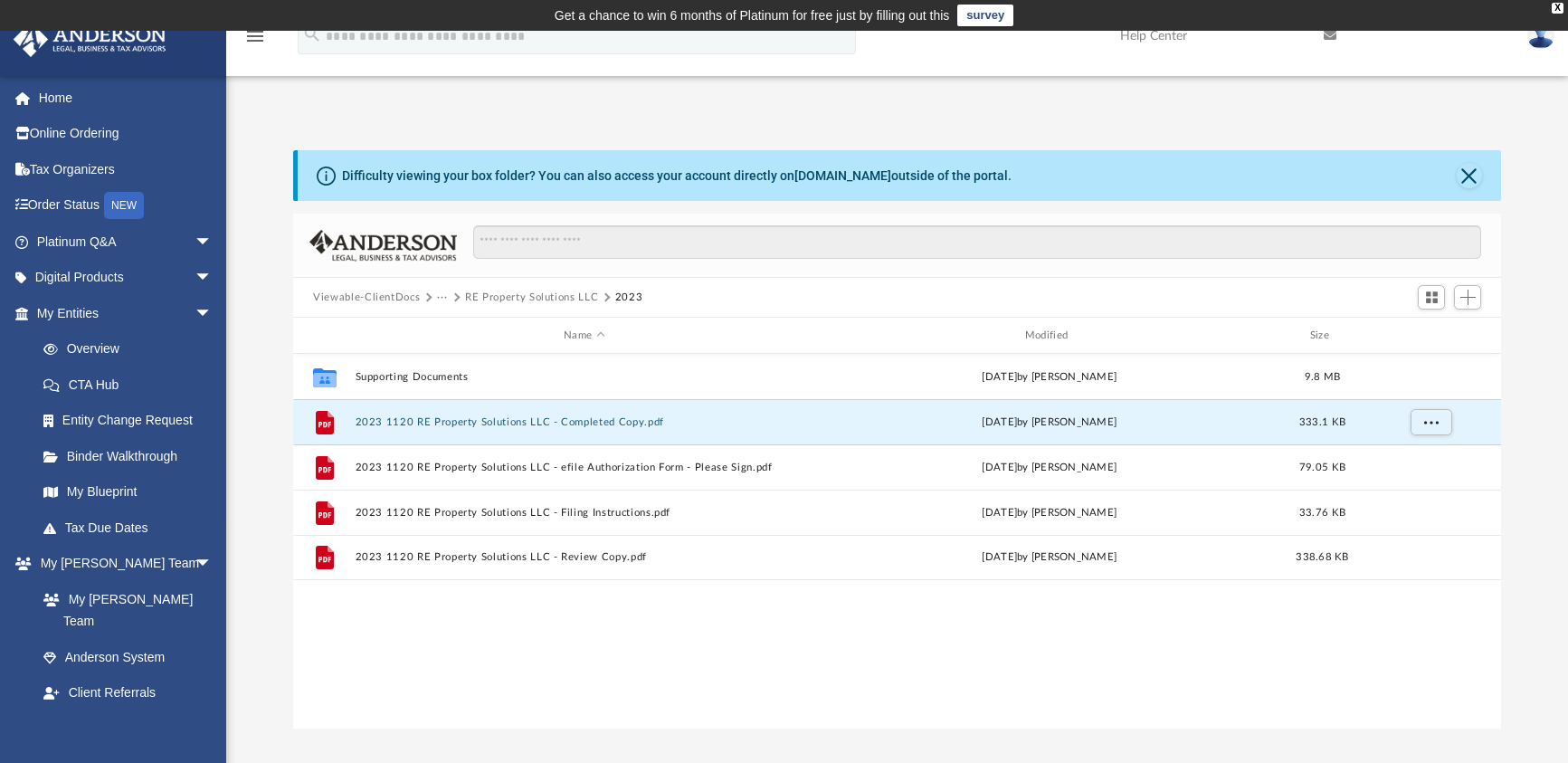
click at [481, 300] on button "RE Property Solutions LLC" at bounding box center [531, 298] width 133 height 16
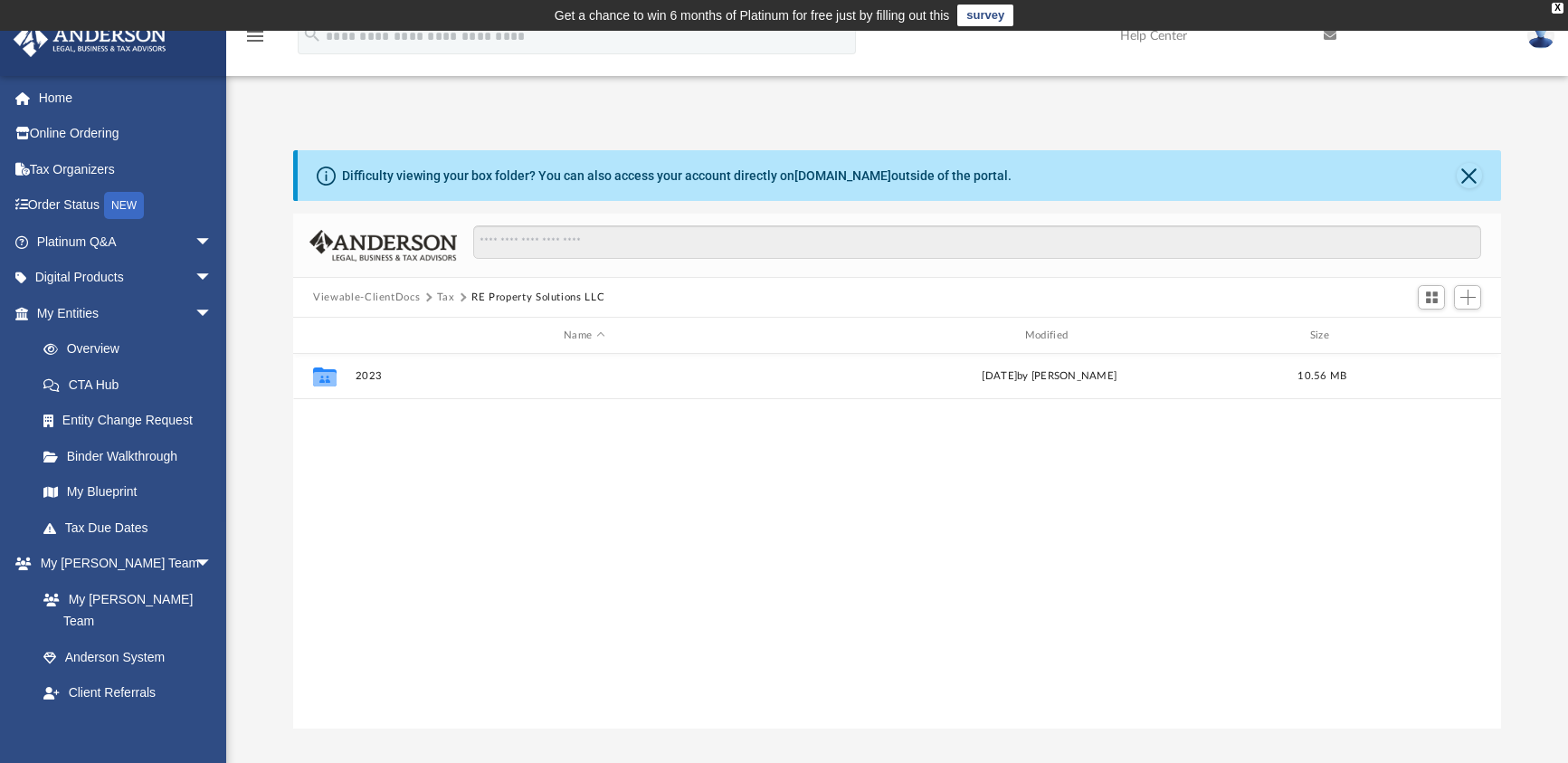
click at [443, 300] on button "Tax" at bounding box center [446, 298] width 18 height 16
